Goal: Obtain resource: Obtain resource

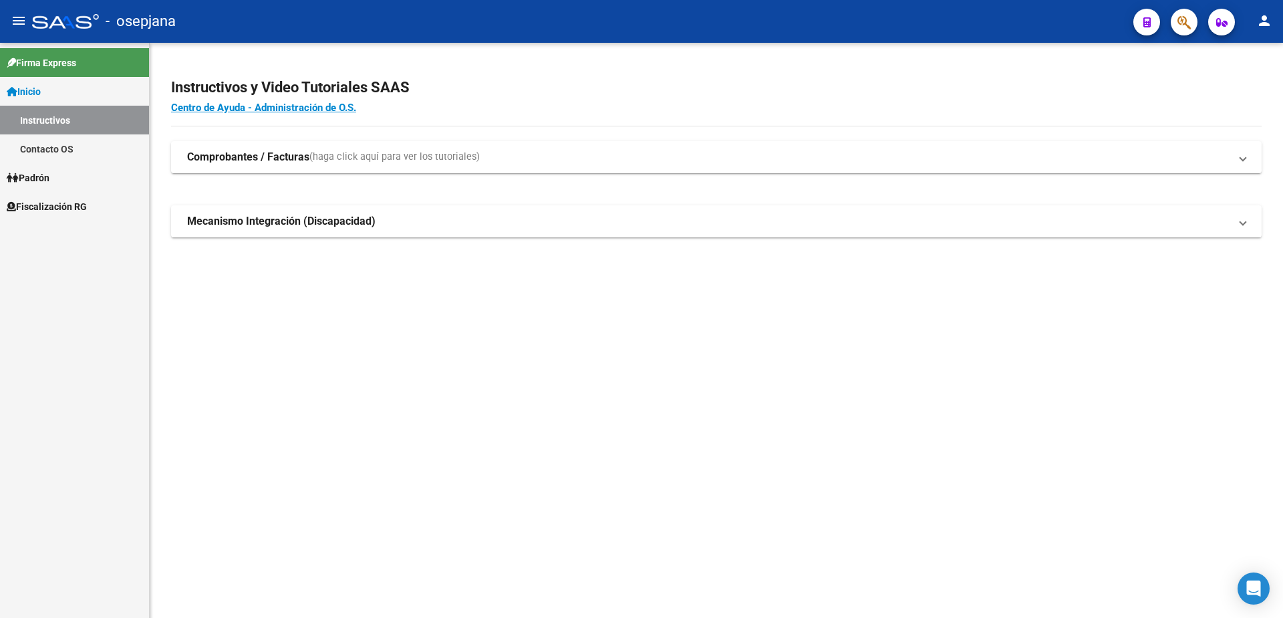
click at [64, 210] on span "Fiscalización RG" at bounding box center [47, 206] width 80 height 15
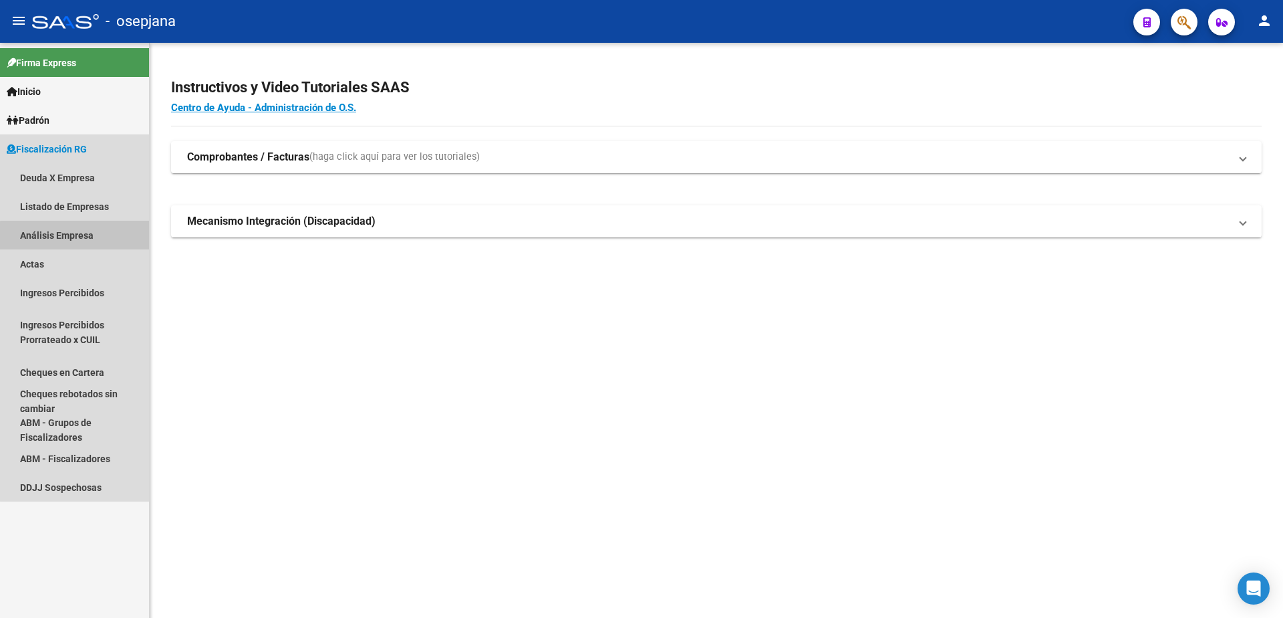
click at [91, 241] on link "Análisis Empresa" at bounding box center [74, 235] width 149 height 29
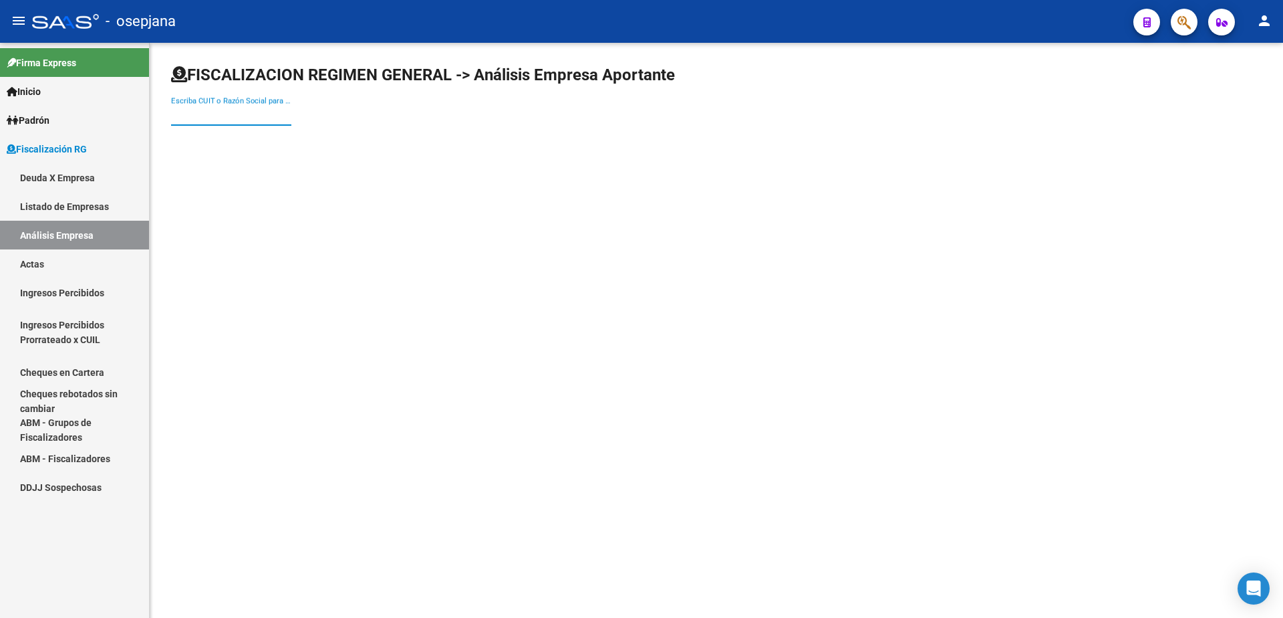
click at [233, 112] on input "Escriba CUIT o Razón Social para buscar" at bounding box center [231, 115] width 120 height 12
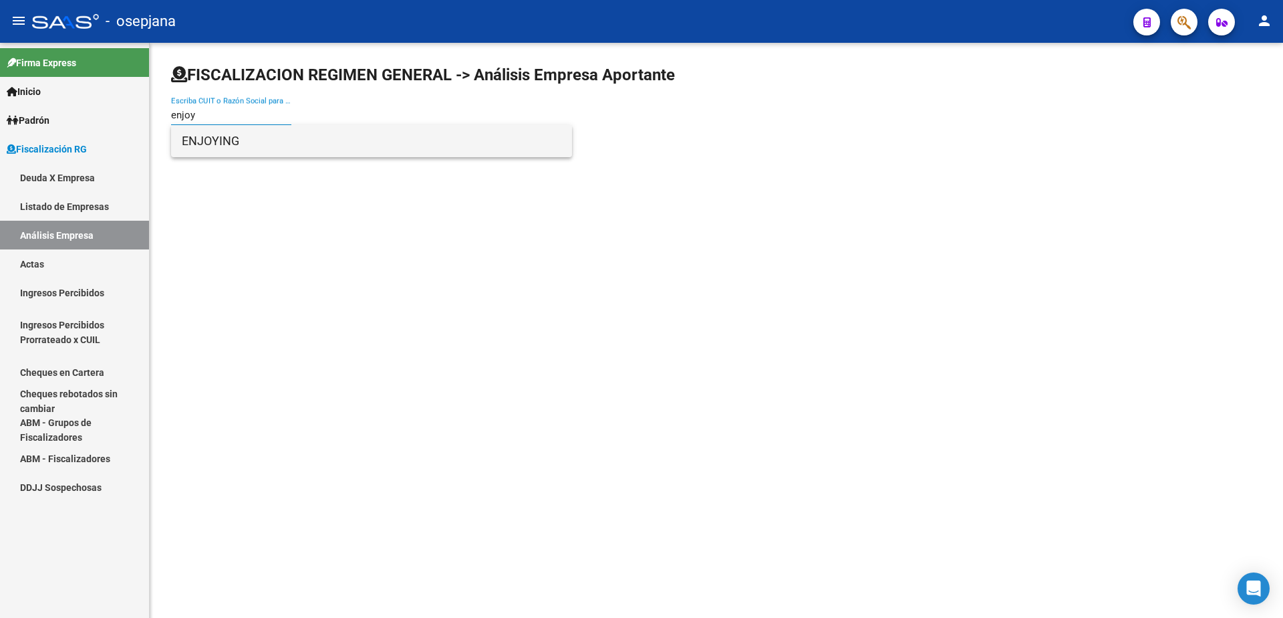
type input "enjoy"
click at [265, 140] on span "ENJOYING" at bounding box center [372, 141] width 380 height 32
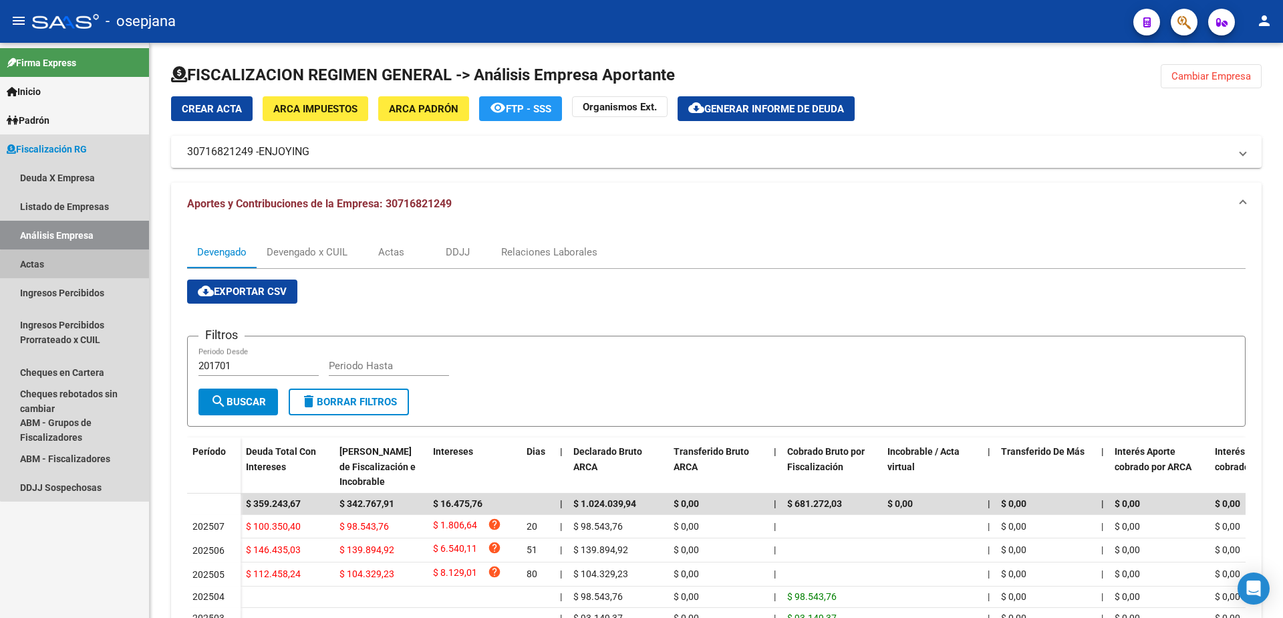
click at [86, 265] on link "Actas" at bounding box center [74, 263] width 149 height 29
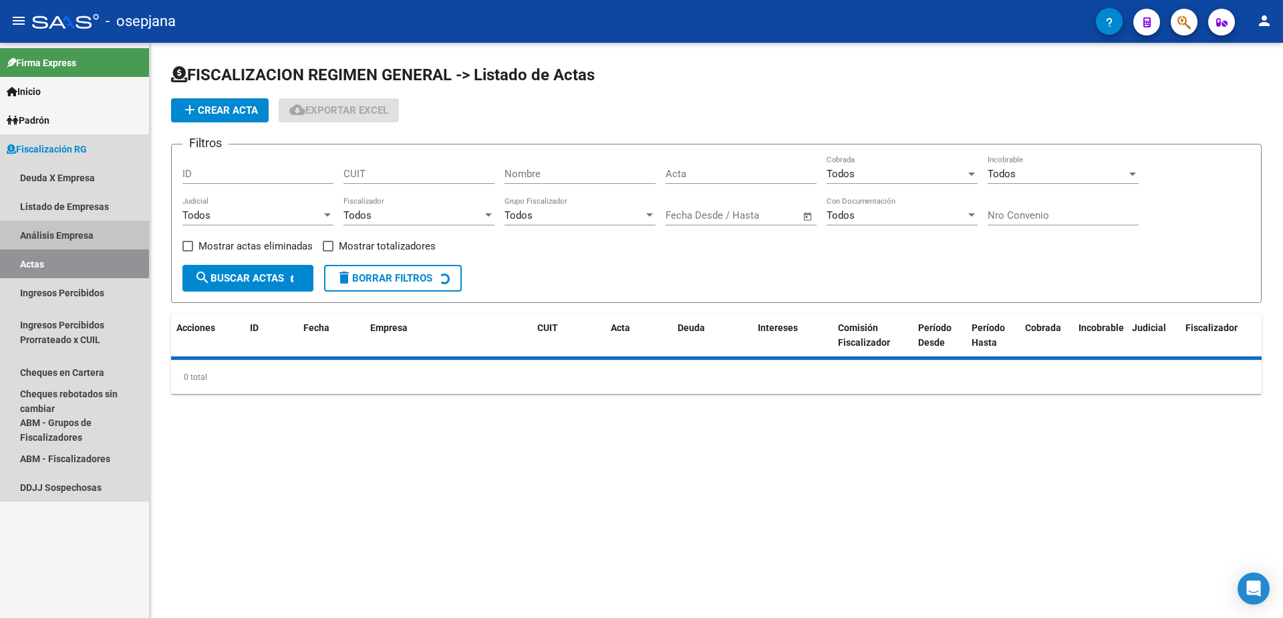
click at [108, 229] on link "Análisis Empresa" at bounding box center [74, 235] width 149 height 29
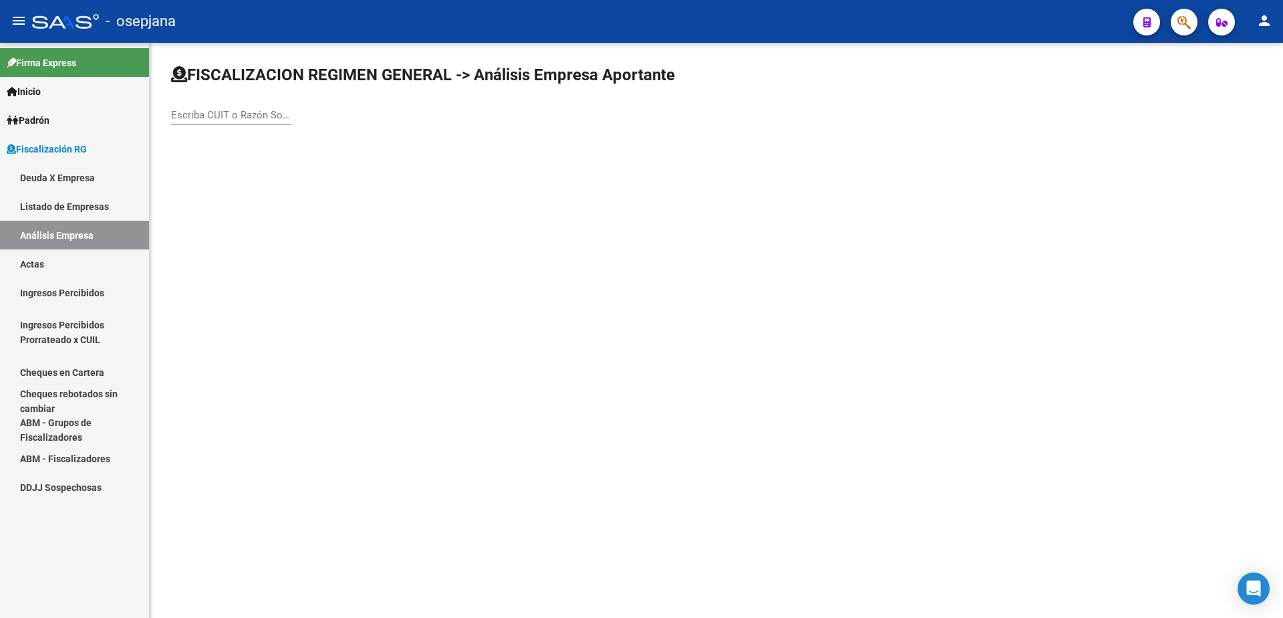
click at [235, 126] on div "Escriba CUIT o Razón Social para buscar" at bounding box center [231, 116] width 120 height 41
click at [241, 114] on input "Escriba CUIT o Razón Social para buscar" at bounding box center [231, 115] width 120 height 12
type input "[PERSON_NAME]"
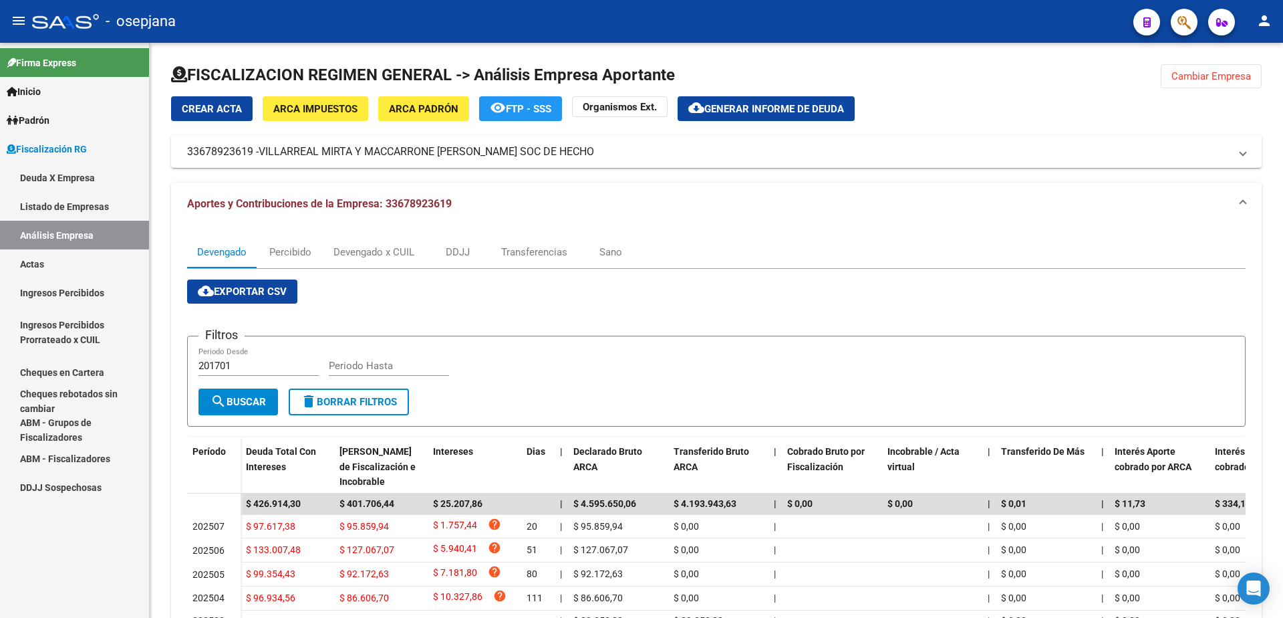
click at [787, 93] on div at bounding box center [716, 80] width 1091 height 32
click at [781, 102] on span "cloud_download Generar informe de deuda" at bounding box center [766, 108] width 156 height 12
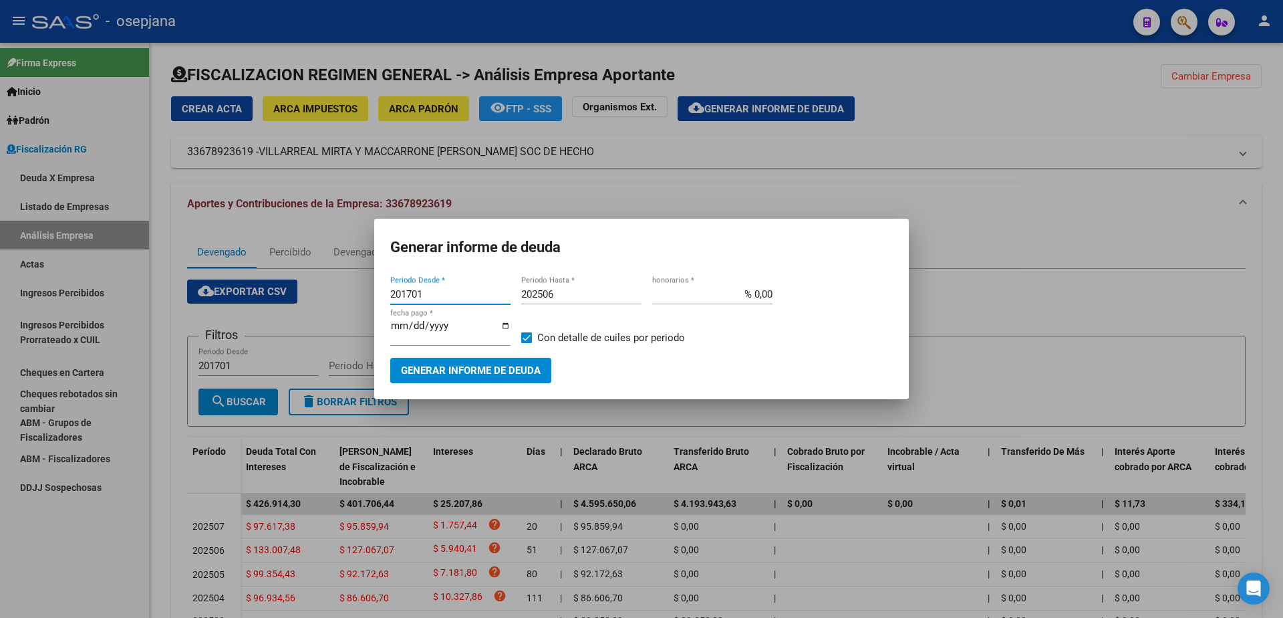
drag, startPoint x: 440, startPoint y: 303, endPoint x: 233, endPoint y: 321, distance: 208.0
click at [233, 321] on div "Generar informe de deuda 201701 Periodo Desde * 202506 Periodo Hasta * % 0,00 h…" at bounding box center [641, 309] width 1283 height 618
type input "202504"
click at [577, 291] on div "202506 Periodo Hasta *" at bounding box center [581, 294] width 120 height 20
type input "202507"
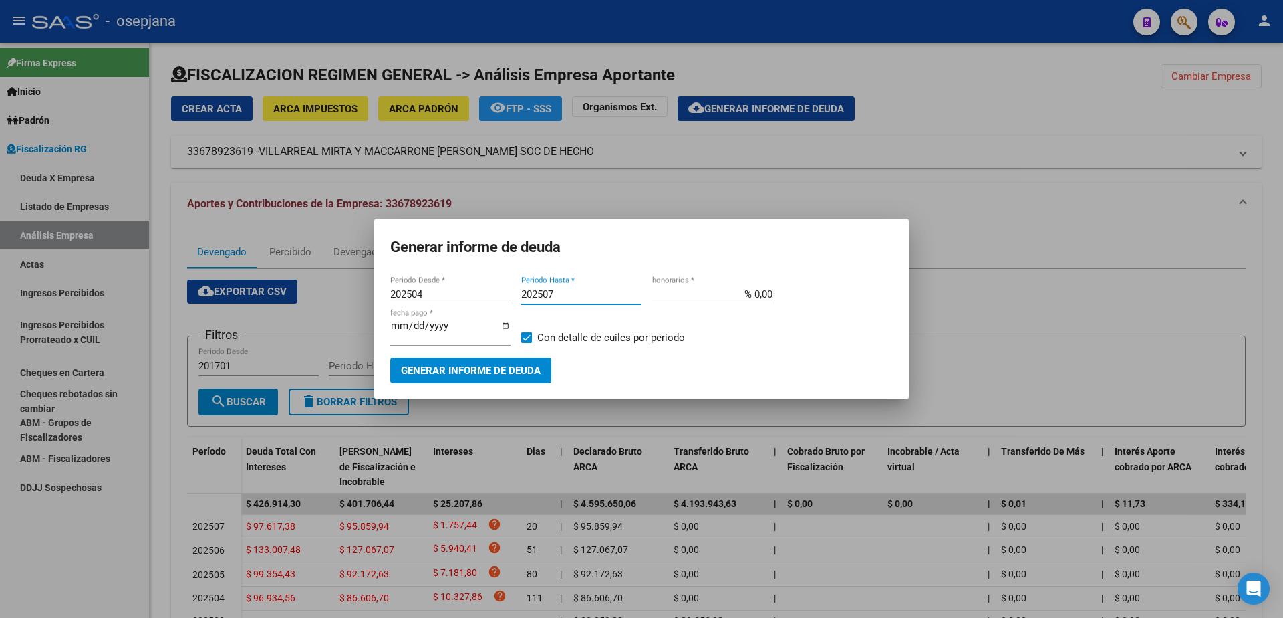
click at [755, 300] on input "% 0,00" at bounding box center [712, 294] width 120 height 12
type input "% 10,00"
click at [413, 330] on input "[DATE]" at bounding box center [450, 330] width 120 height 21
type input "[DATE]"
click at [499, 365] on span "Generar informe de deuda" at bounding box center [471, 371] width 140 height 12
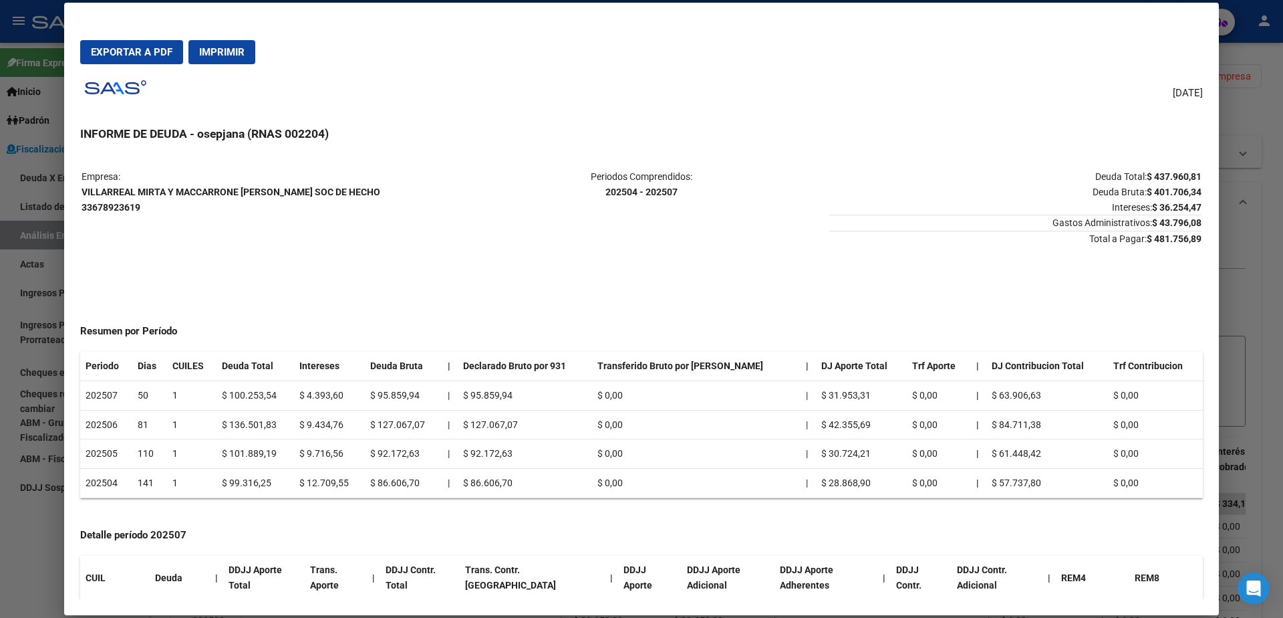
click at [49, 429] on div at bounding box center [641, 309] width 1283 height 618
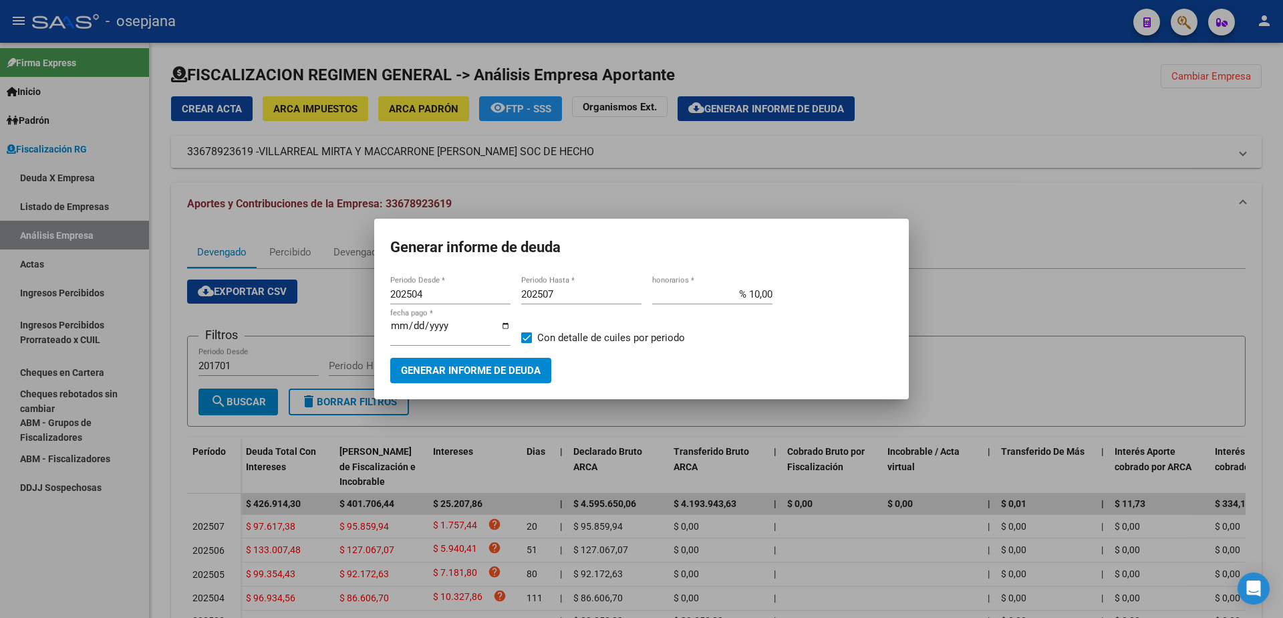
click at [538, 334] on span "Con detalle de cuiles por periodo" at bounding box center [611, 338] width 148 height 16
click at [527, 343] on input "Con detalle de cuiles por periodo" at bounding box center [526, 343] width 1 height 1
checkbox input "false"
click at [513, 358] on button "Generar informe de deuda" at bounding box center [470, 370] width 161 height 25
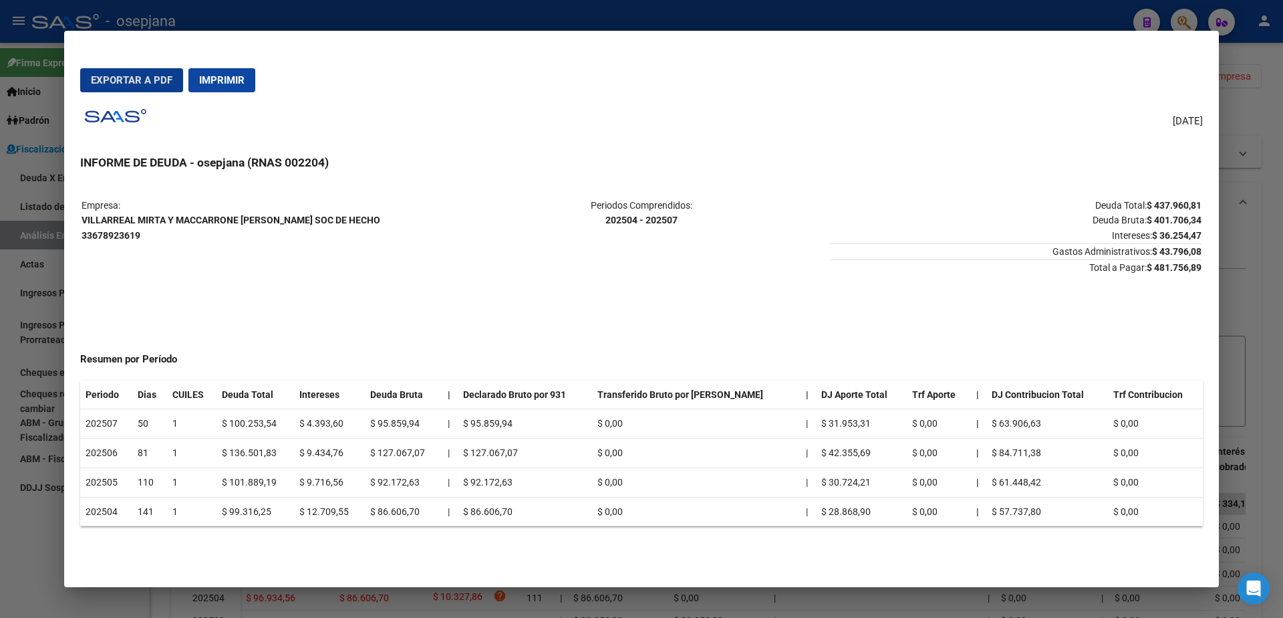
click at [152, 84] on span "Exportar a PDF" at bounding box center [132, 80] width 82 height 12
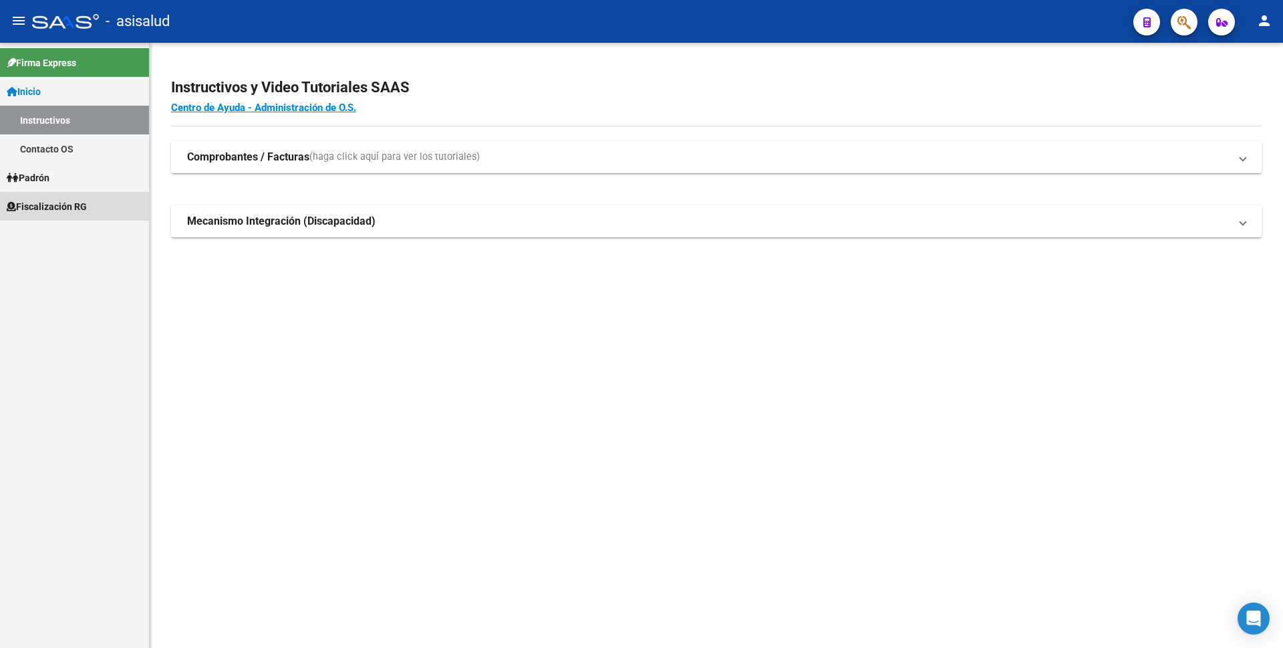
click at [74, 204] on span "Fiscalización RG" at bounding box center [47, 206] width 80 height 15
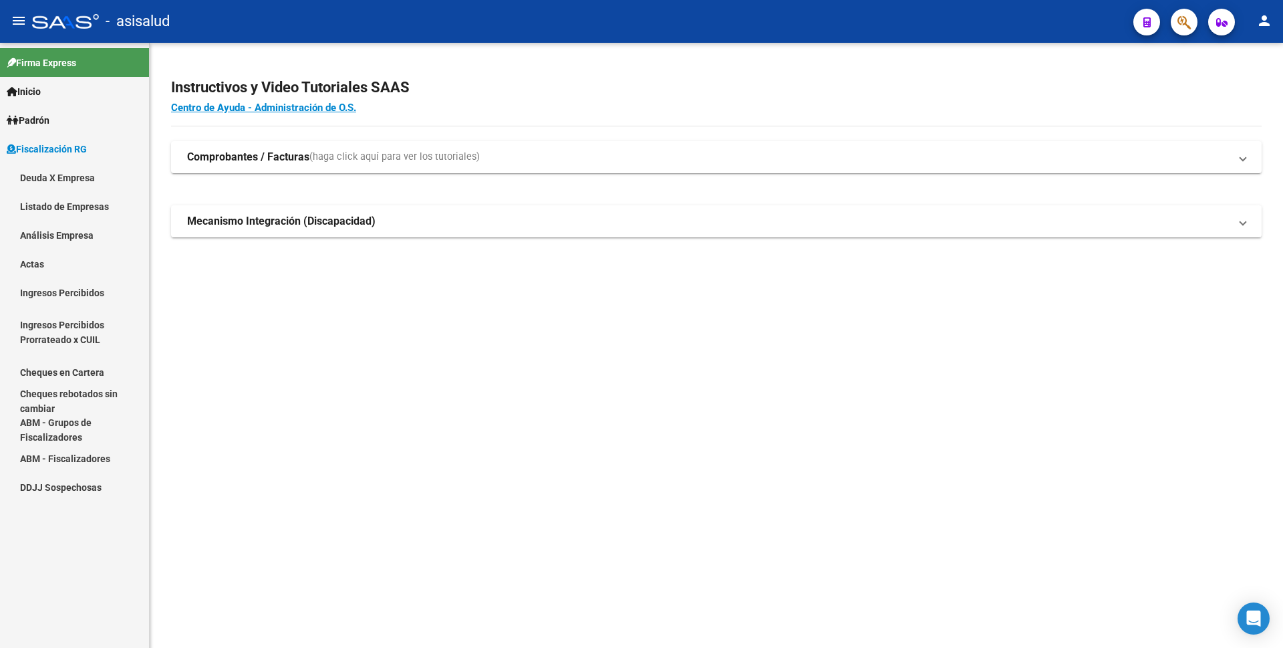
click at [98, 238] on link "Análisis Empresa" at bounding box center [74, 235] width 149 height 29
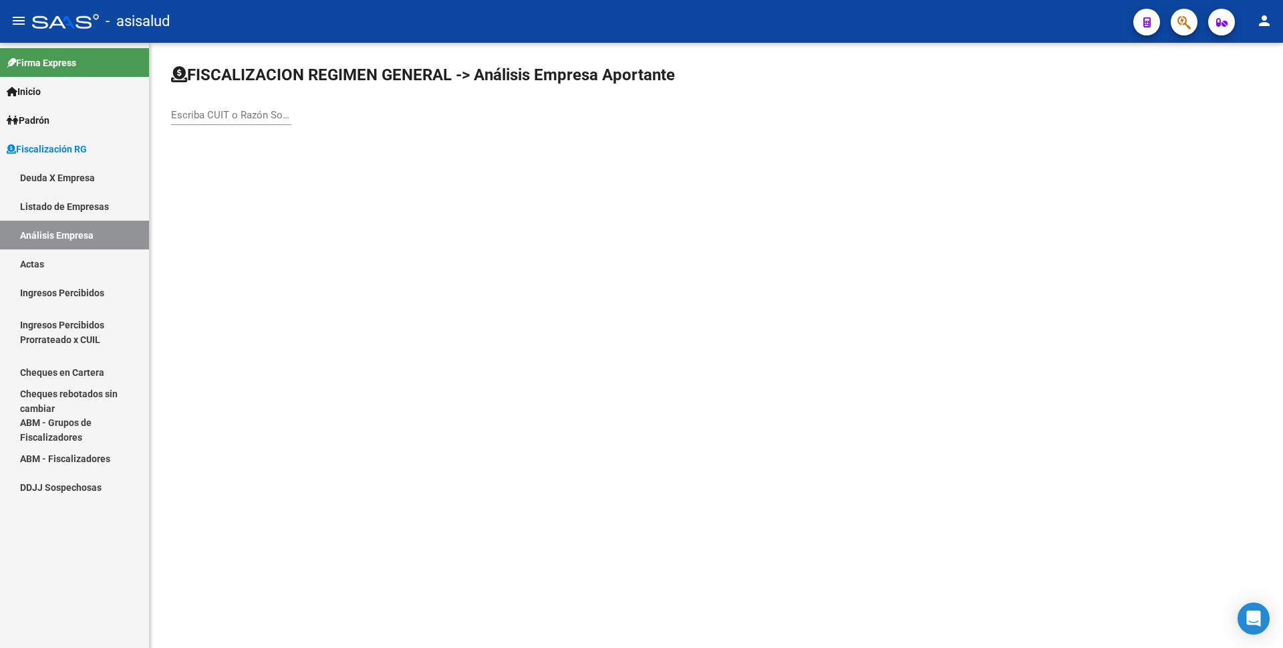
click at [209, 120] on input "Escriba CUIT o Razón Social para buscar" at bounding box center [231, 115] width 120 height 12
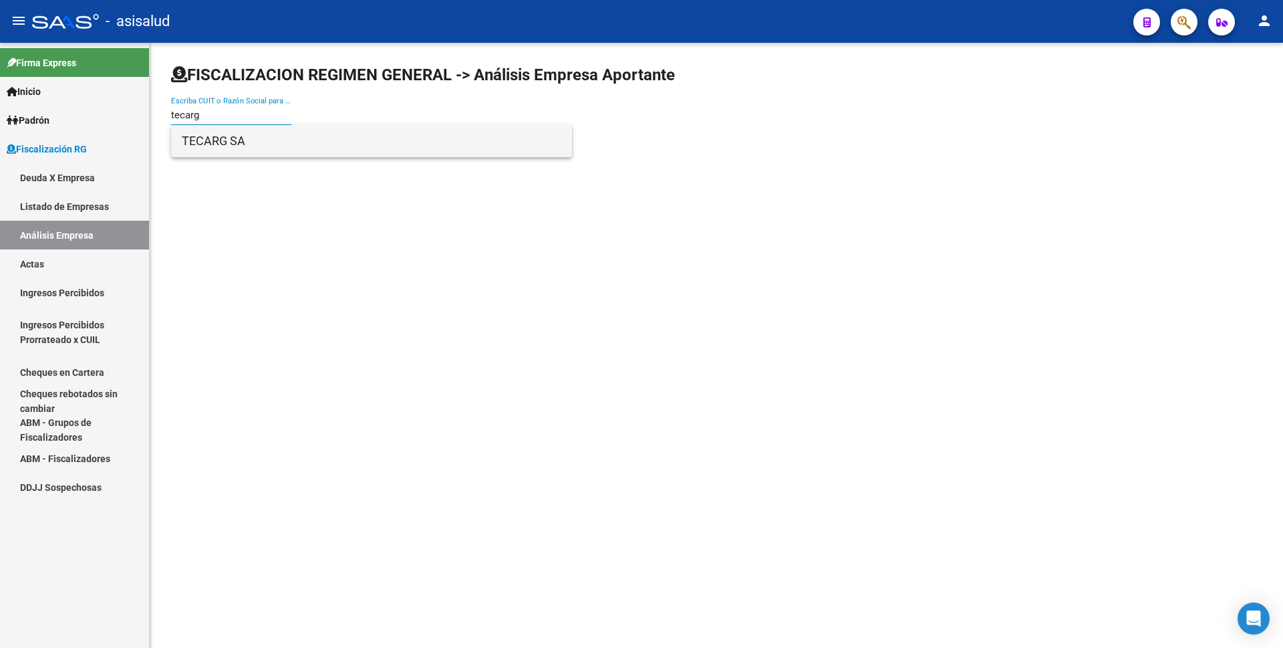
type input "tecarg"
click at [253, 148] on span "TECARG SA" at bounding box center [372, 141] width 380 height 32
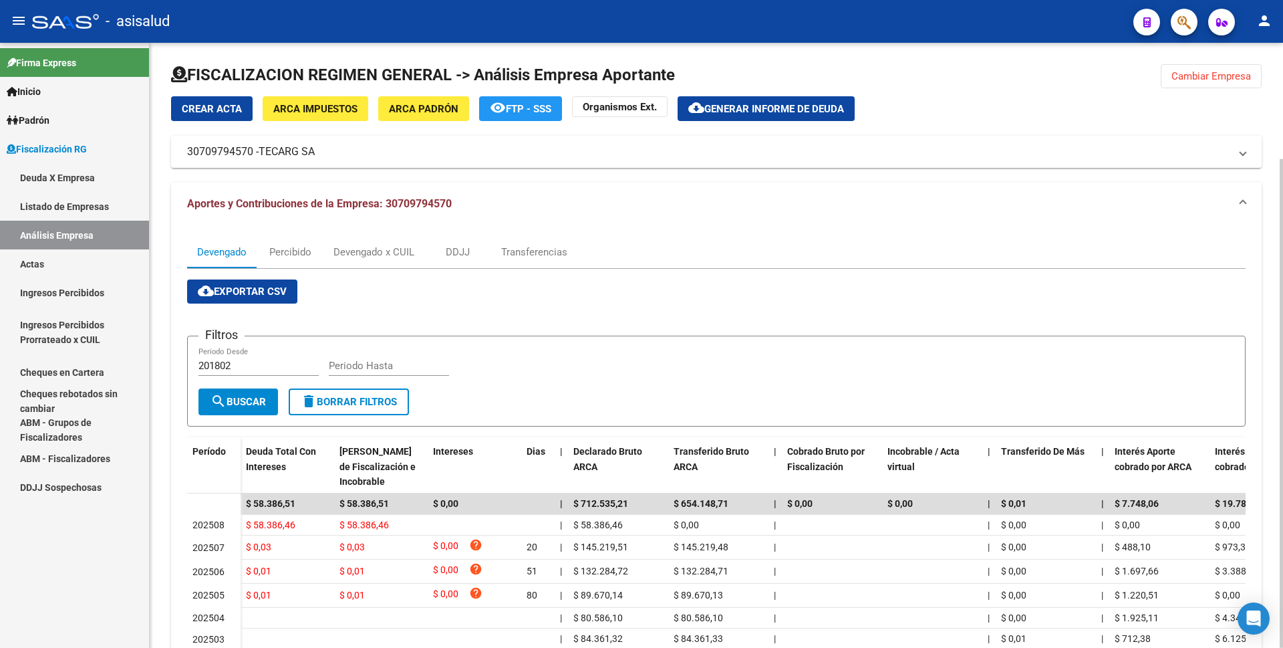
drag, startPoint x: 534, startPoint y: 235, endPoint x: 529, endPoint y: 251, distance: 17.5
click at [535, 235] on div "Devengado Percibido Devengado x CUIL DDJJ Transferencias cloud_download Exporta…" at bounding box center [716, 486] width 1091 height 523
click at [529, 251] on div "Transferencias" at bounding box center [534, 252] width 66 height 15
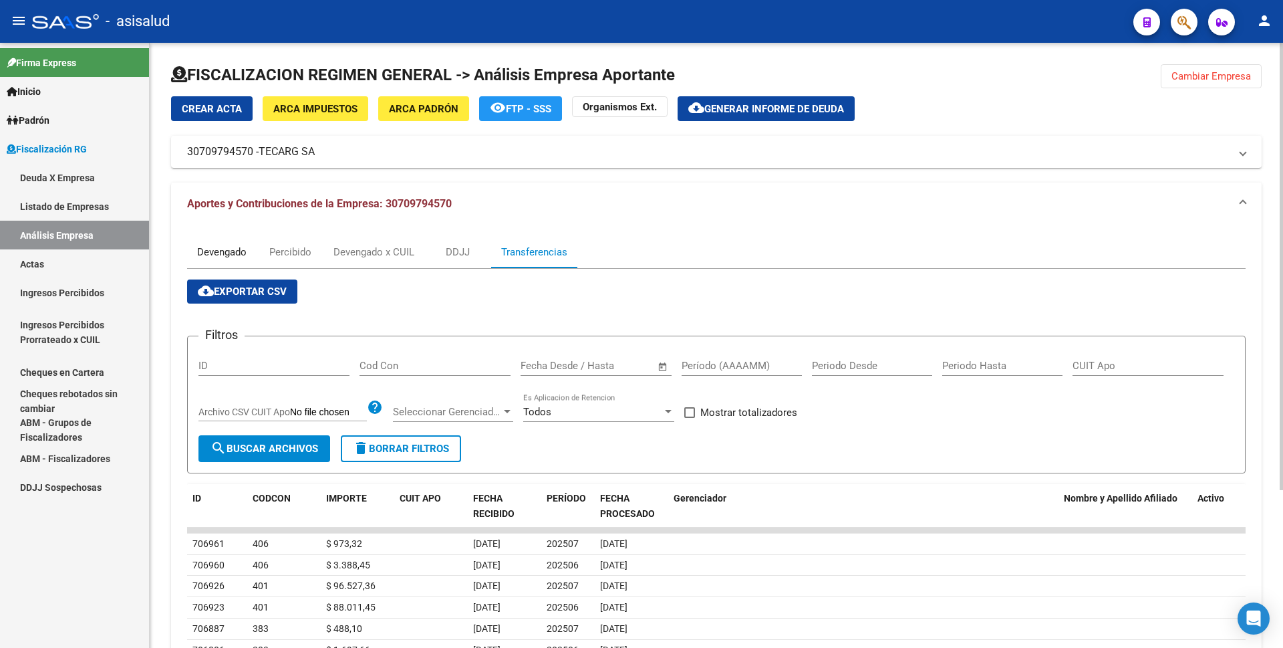
click at [226, 249] on div "Devengado" at bounding box center [221, 252] width 49 height 15
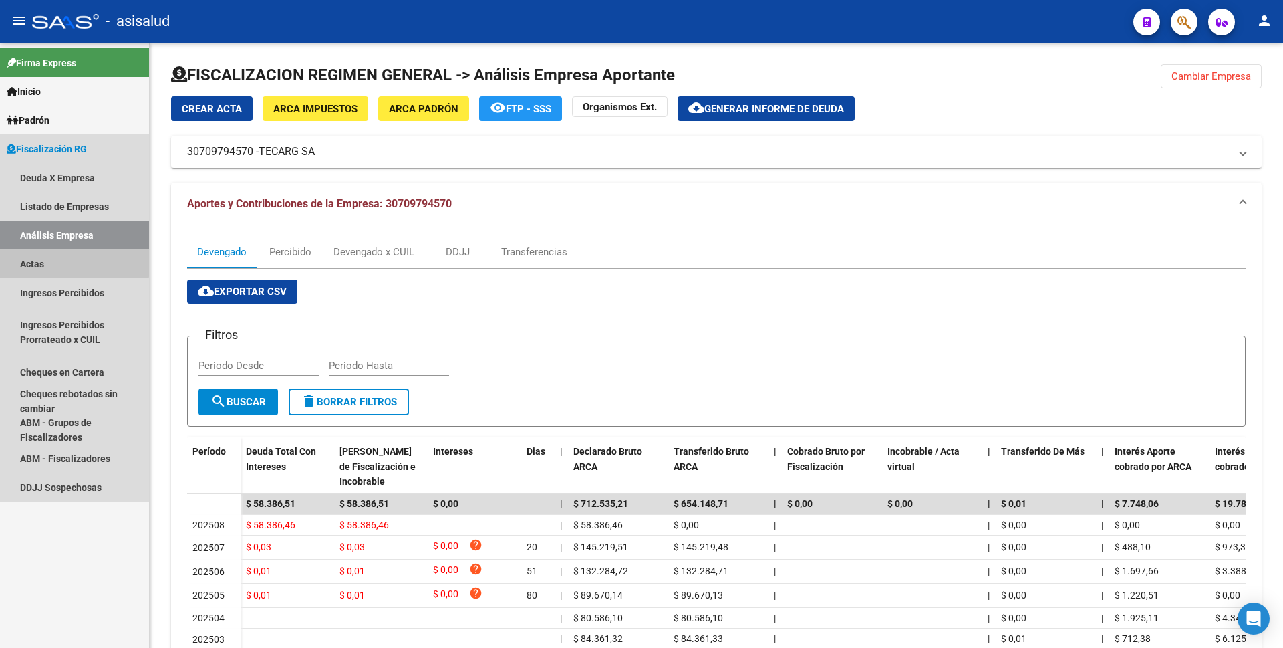
click at [68, 259] on link "Actas" at bounding box center [74, 263] width 149 height 29
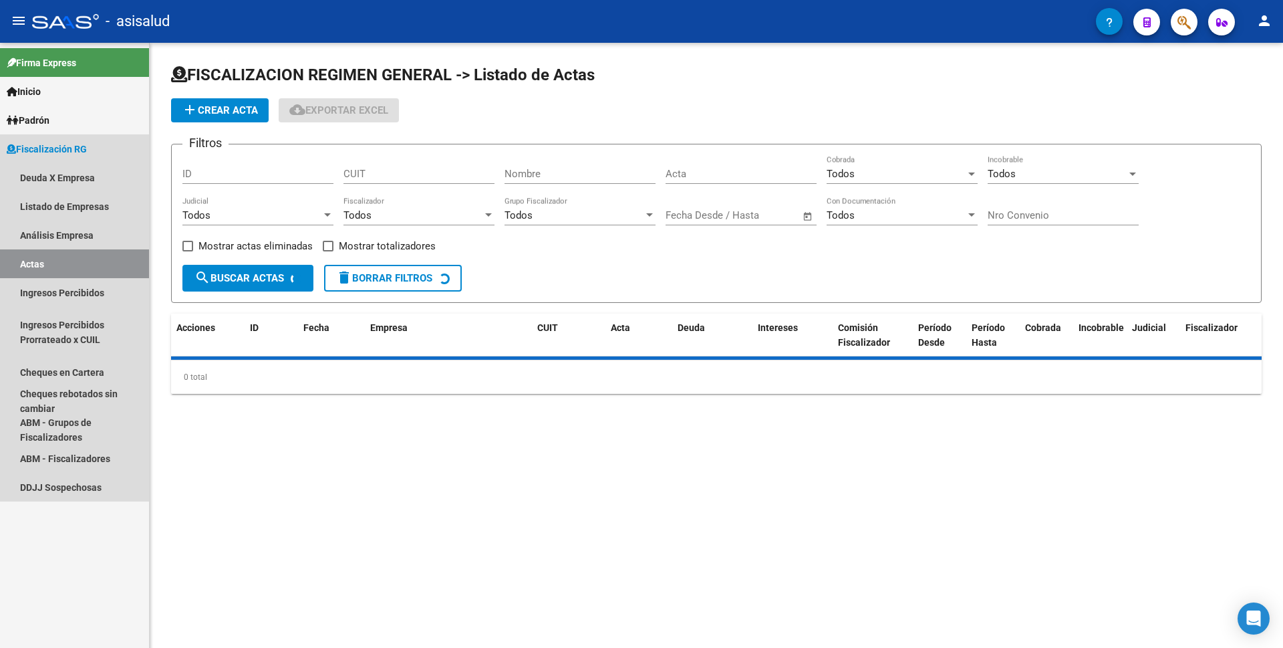
click at [88, 235] on link "Análisis Empresa" at bounding box center [74, 235] width 149 height 29
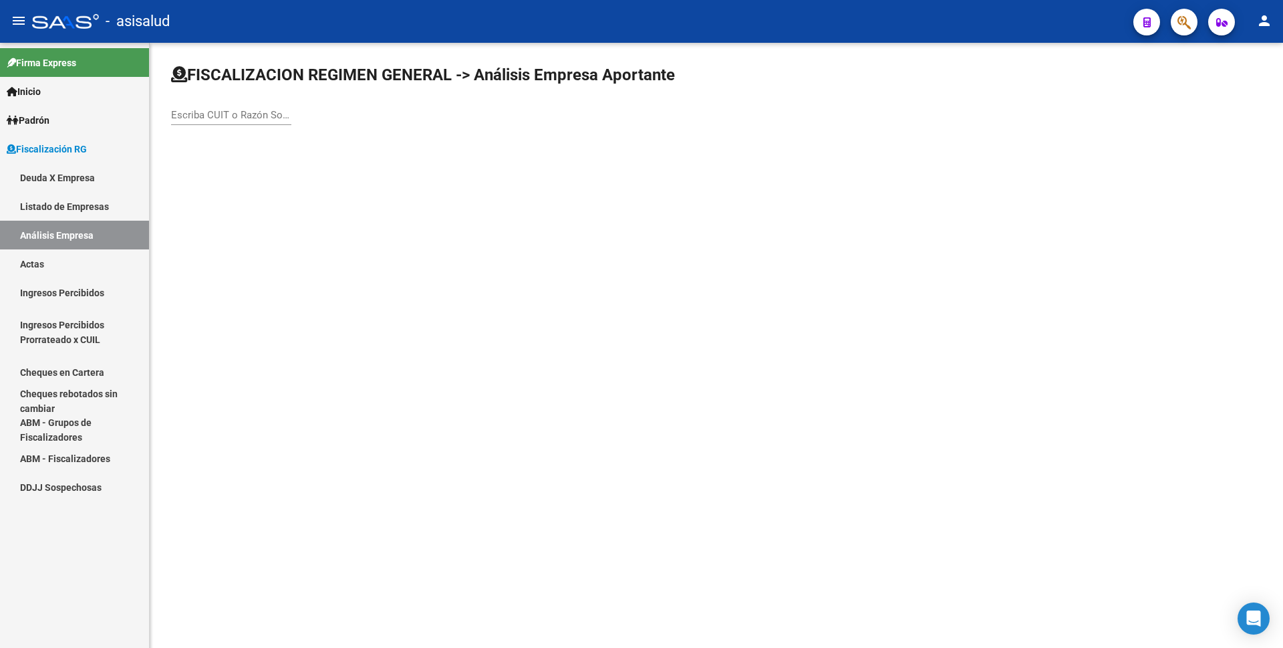
click at [233, 121] on div "Escriba CUIT o Razón Social para buscar" at bounding box center [231, 110] width 120 height 29
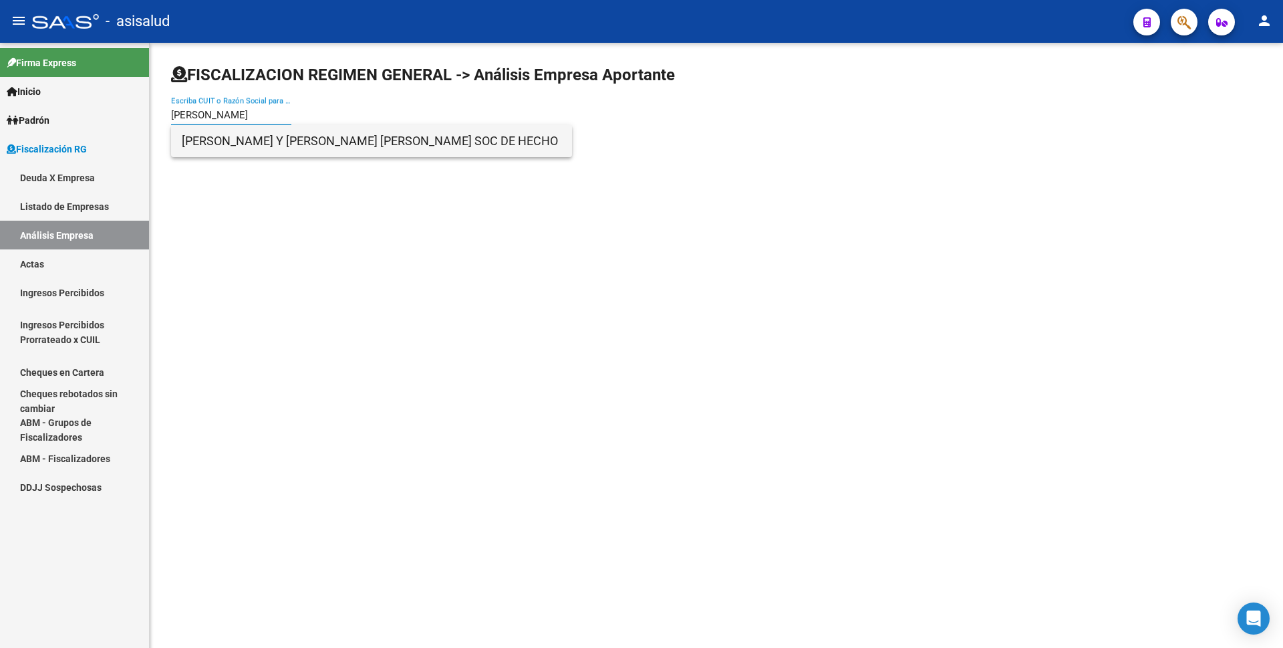
type input "[PERSON_NAME]"
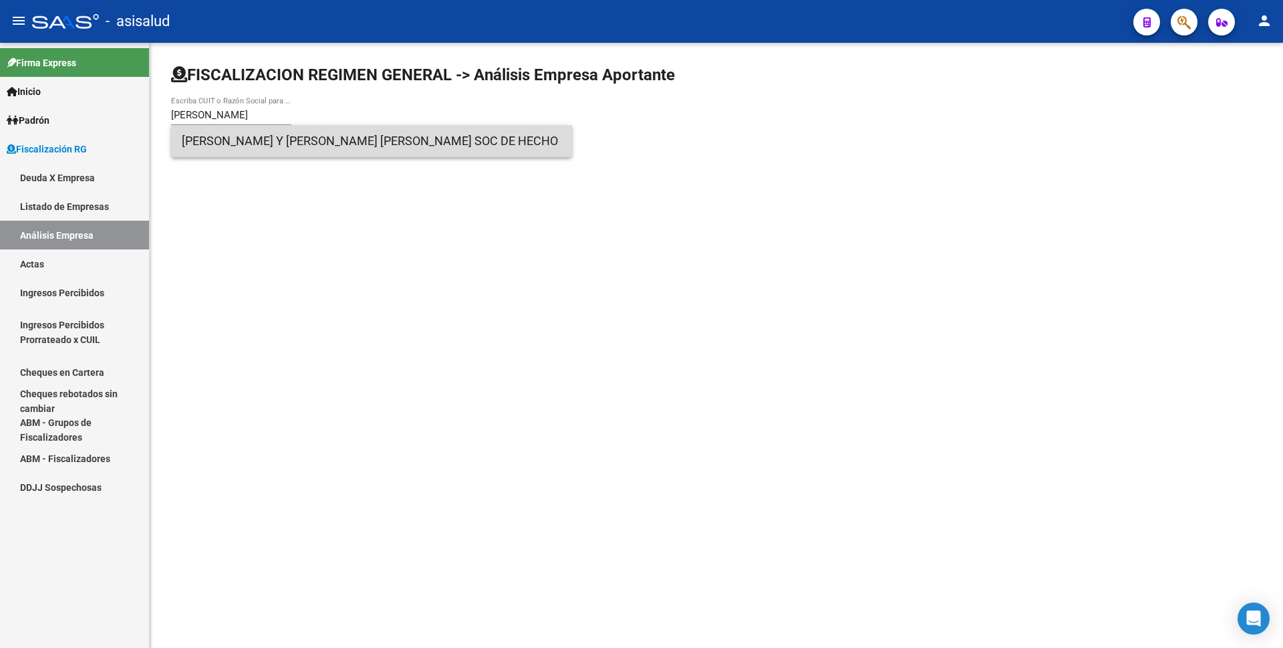
click at [329, 139] on span "[PERSON_NAME] Y [PERSON_NAME] [PERSON_NAME] SOC DE HECHO" at bounding box center [372, 141] width 380 height 32
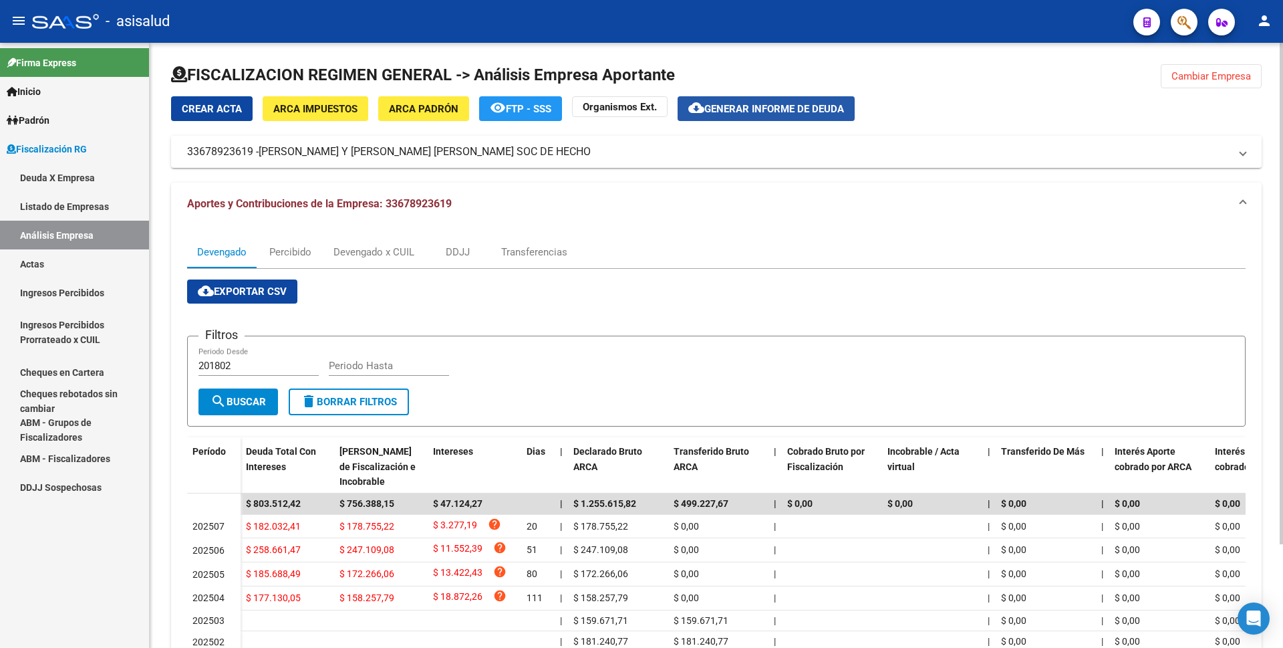
click at [759, 105] on span "Generar informe de deuda" at bounding box center [774, 109] width 140 height 12
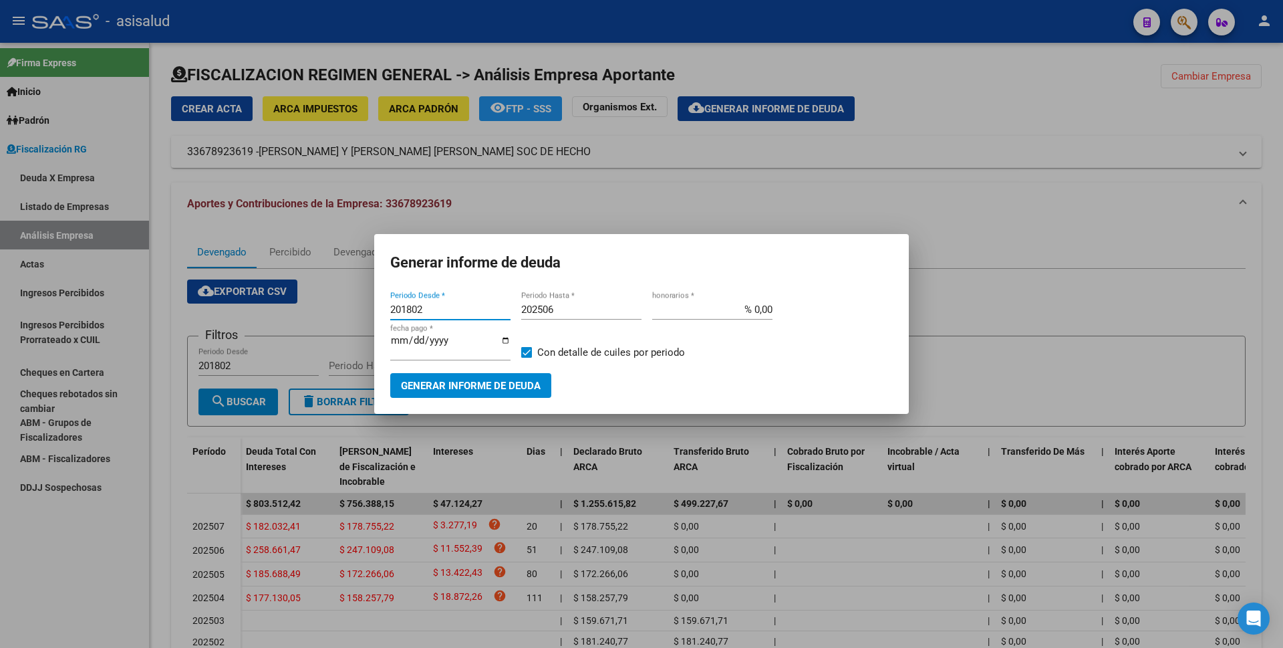
drag, startPoint x: 435, startPoint y: 314, endPoint x: 343, endPoint y: 312, distance: 92.3
click at [343, 312] on div "Generar informe de deuda 201802 Periodo Desde * 202506 Periodo Hasta * % 0,00 h…" at bounding box center [641, 324] width 1283 height 648
type input "202504"
click at [590, 315] on input "202506" at bounding box center [581, 309] width 120 height 12
type input "202507"
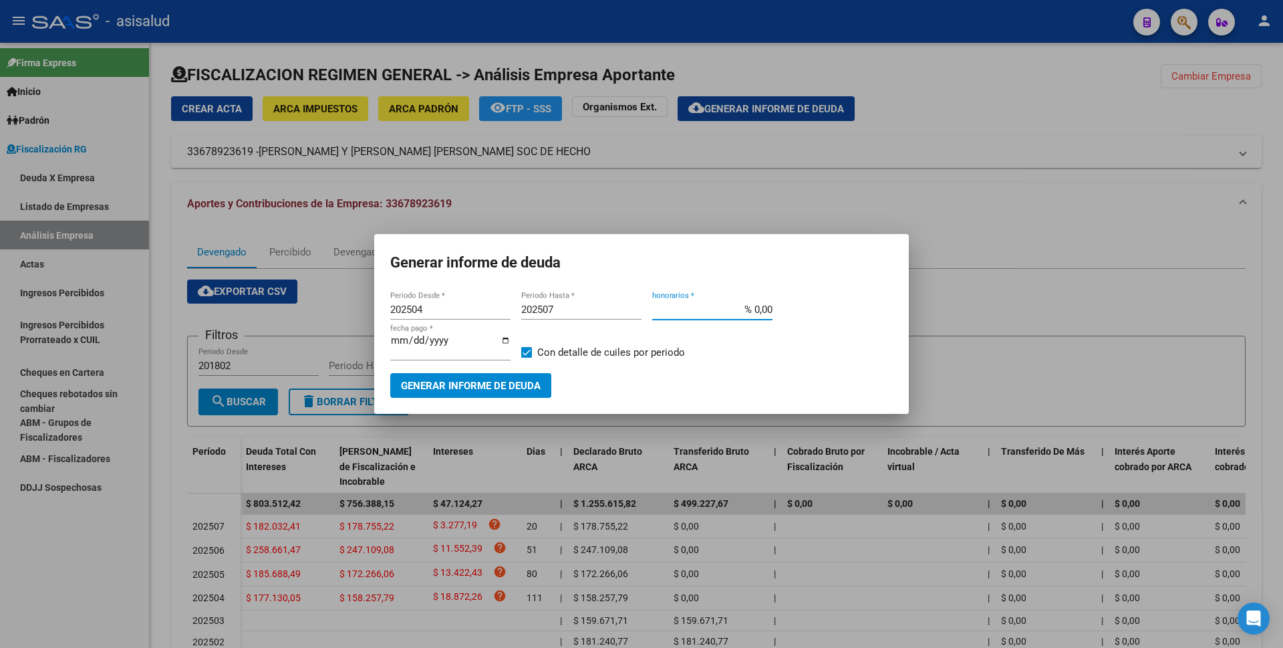
click at [753, 315] on input "% 0,00" at bounding box center [712, 309] width 120 height 12
type input "% 10,00"
click at [414, 348] on input "[DATE]" at bounding box center [450, 345] width 120 height 21
type input "[DATE]"
click at [539, 350] on span "Con detalle de cuiles por periodo" at bounding box center [611, 352] width 148 height 16
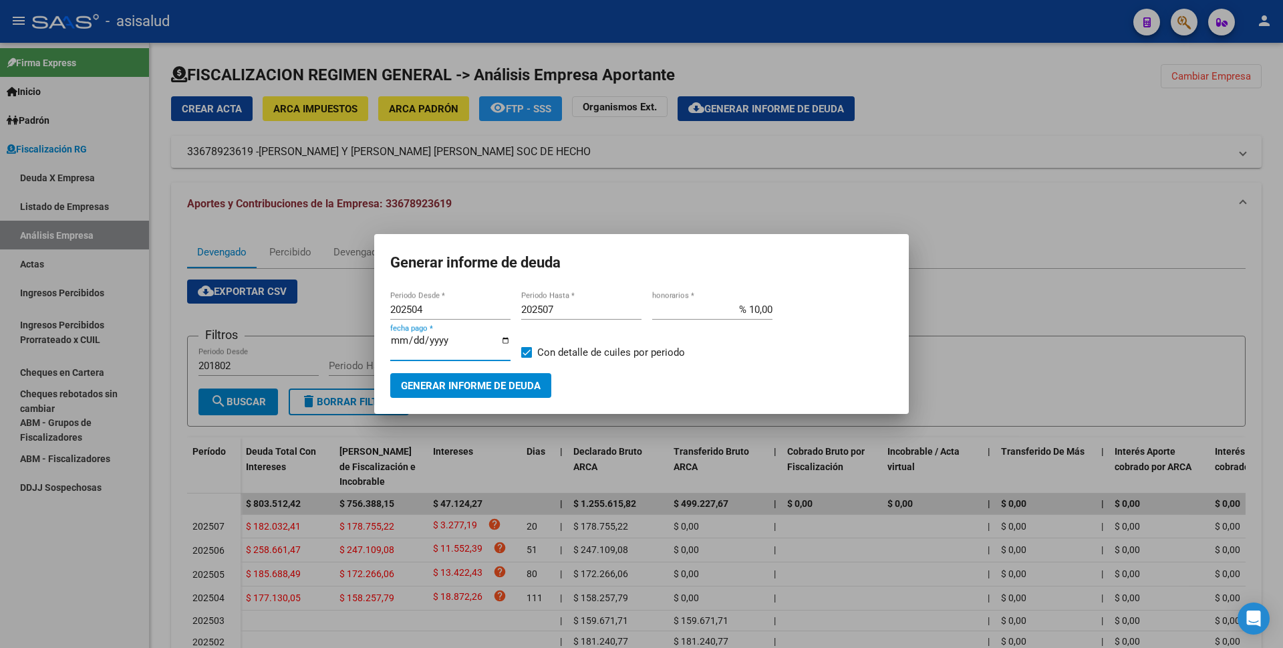
click at [527, 358] on input "Con detalle de cuiles por periodo" at bounding box center [526, 358] width 1 height 1
checkbox input "false"
click at [523, 373] on button "Generar informe de deuda" at bounding box center [470, 385] width 161 height 25
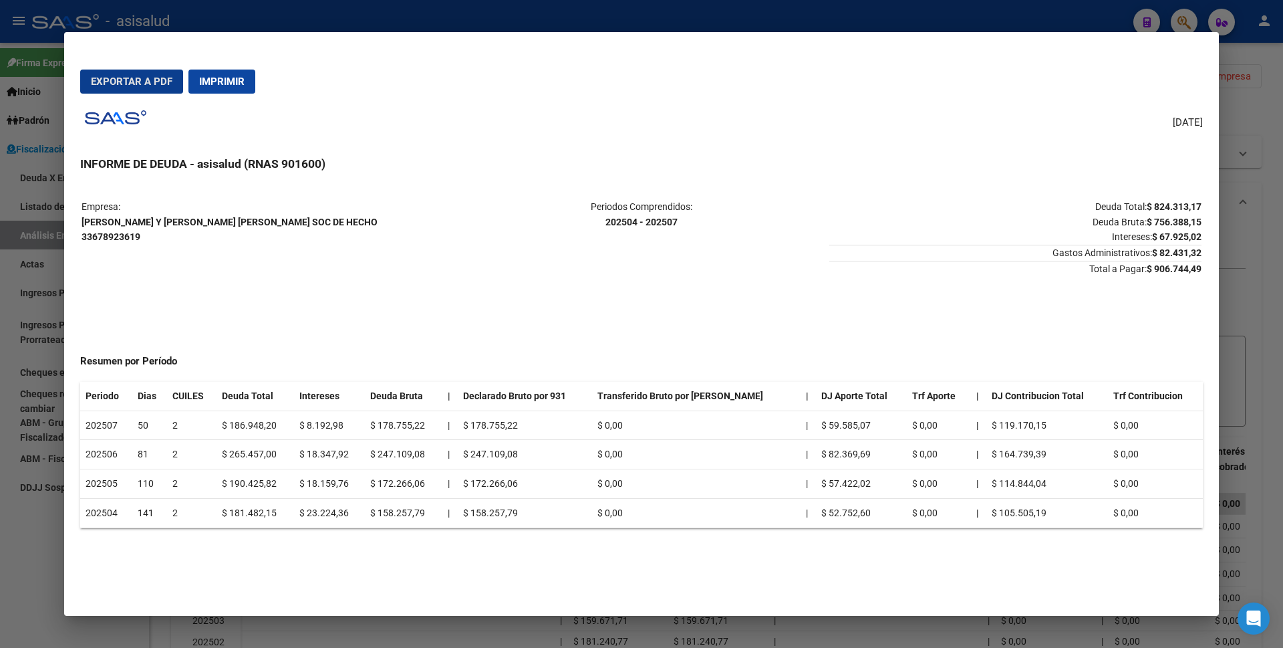
click at [166, 80] on span "Exportar a PDF" at bounding box center [132, 82] width 82 height 12
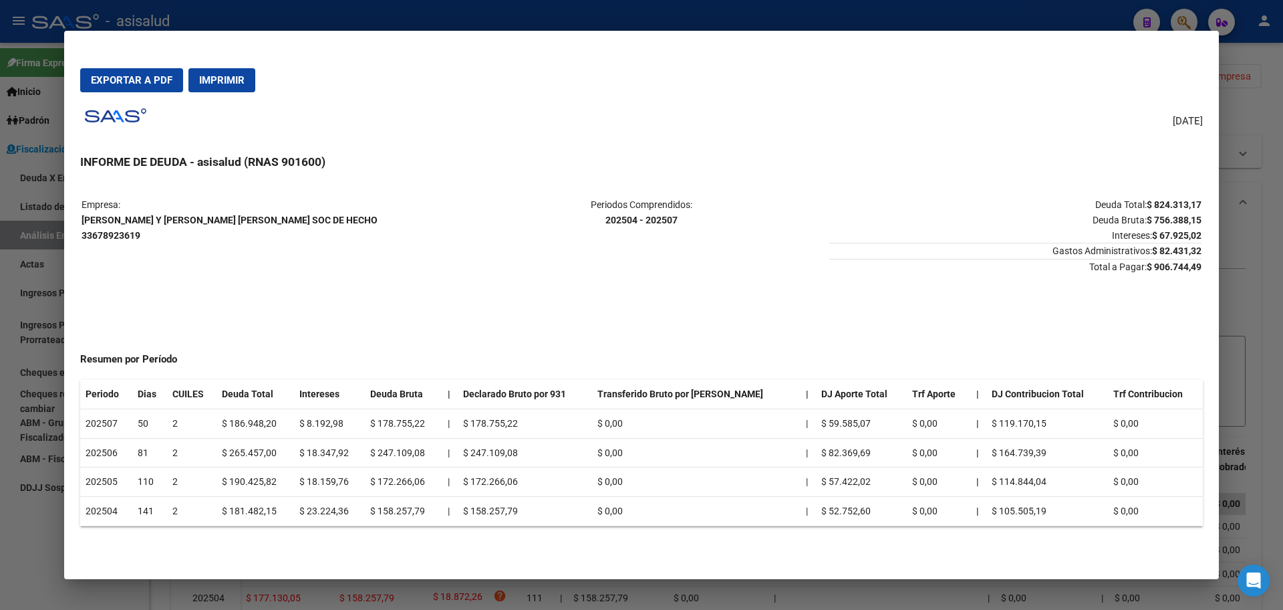
click at [0, 467] on div at bounding box center [641, 305] width 1283 height 610
